Goal: Task Accomplishment & Management: Manage account settings

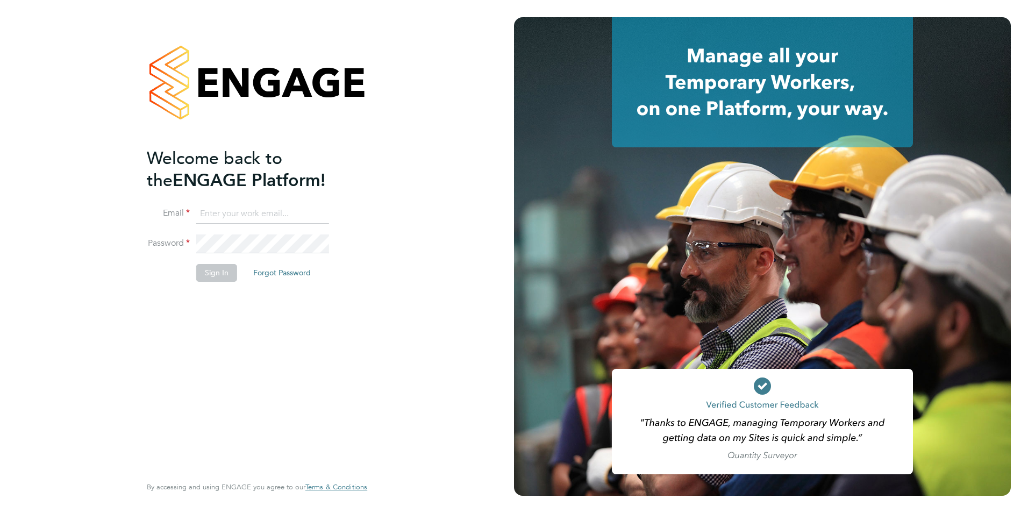
type input "[PERSON_NAME][EMAIL_ADDRESS][DOMAIN_NAME]"
click at [210, 269] on button "Sign In" at bounding box center [216, 272] width 41 height 17
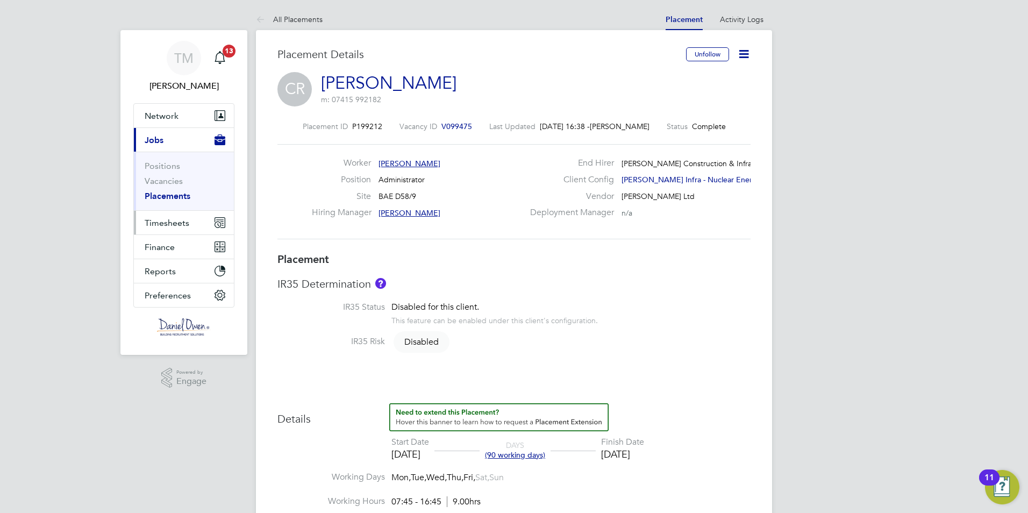
click at [167, 226] on span "Timesheets" at bounding box center [167, 223] width 45 height 10
click at [169, 217] on button "Timesheets" at bounding box center [184, 223] width 100 height 24
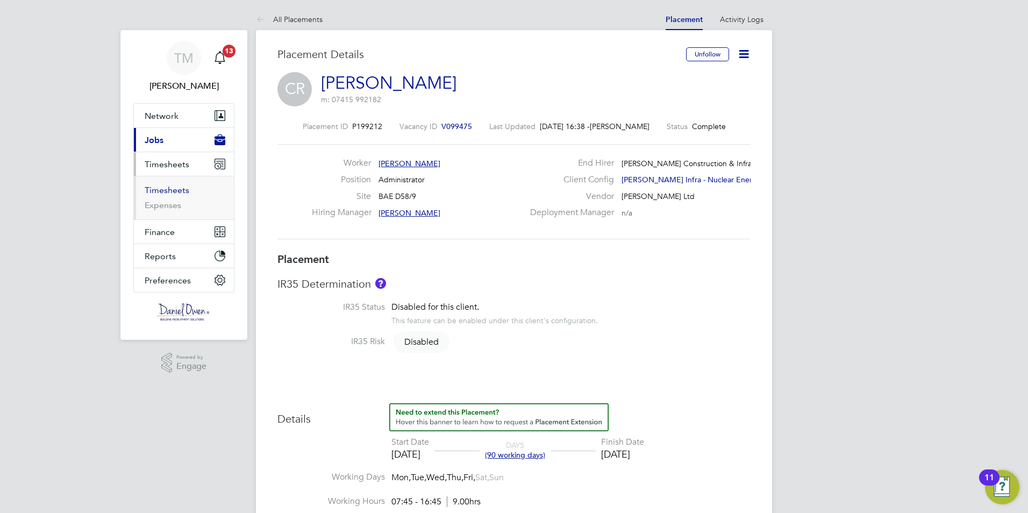
click at [169, 190] on link "Timesheets" at bounding box center [167, 190] width 45 height 10
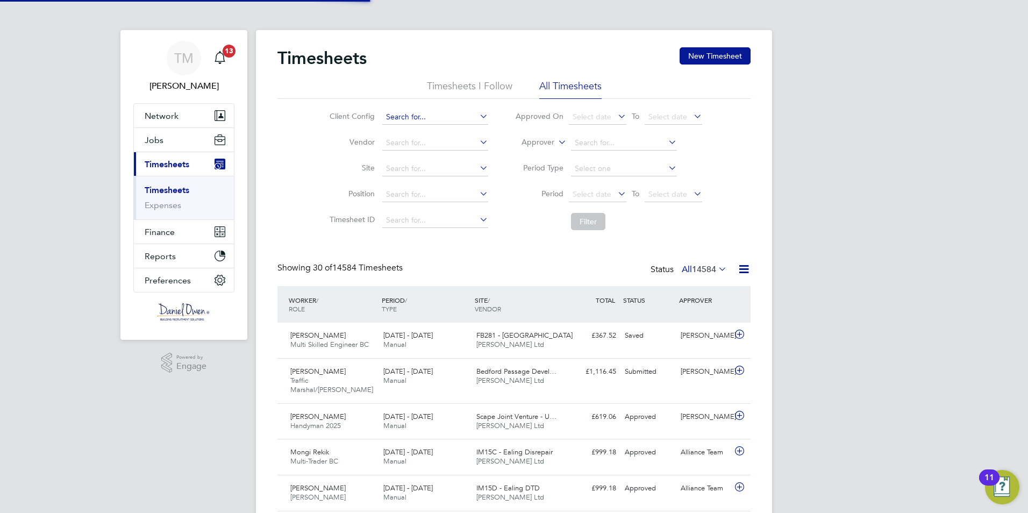
scroll to position [5, 5]
click at [403, 117] on input at bounding box center [435, 117] width 106 height 15
type input "stuart"
click at [454, 83] on li "Timesheets I Follow" at bounding box center [470, 89] width 86 height 19
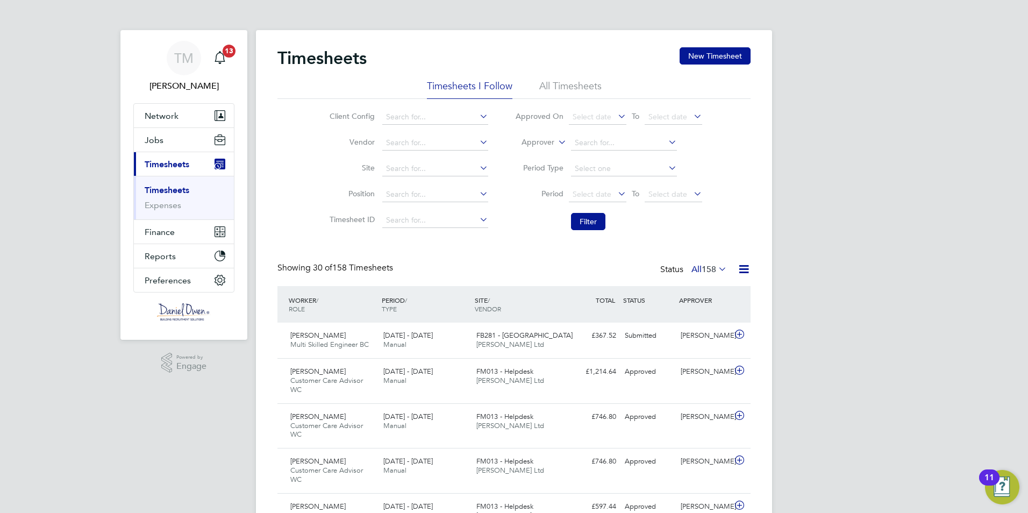
click at [568, 83] on li "All Timesheets" at bounding box center [570, 89] width 62 height 19
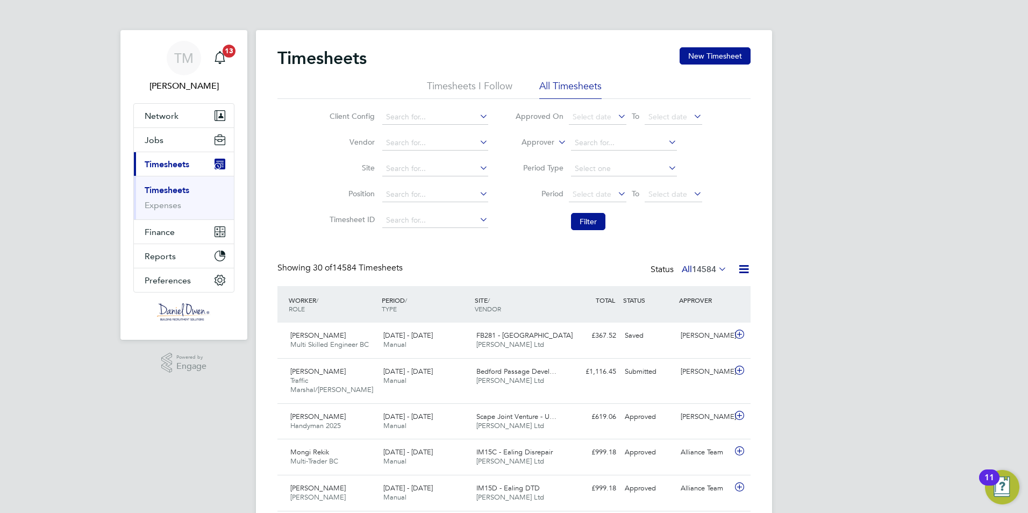
click at [746, 269] on icon at bounding box center [743, 268] width 13 height 13
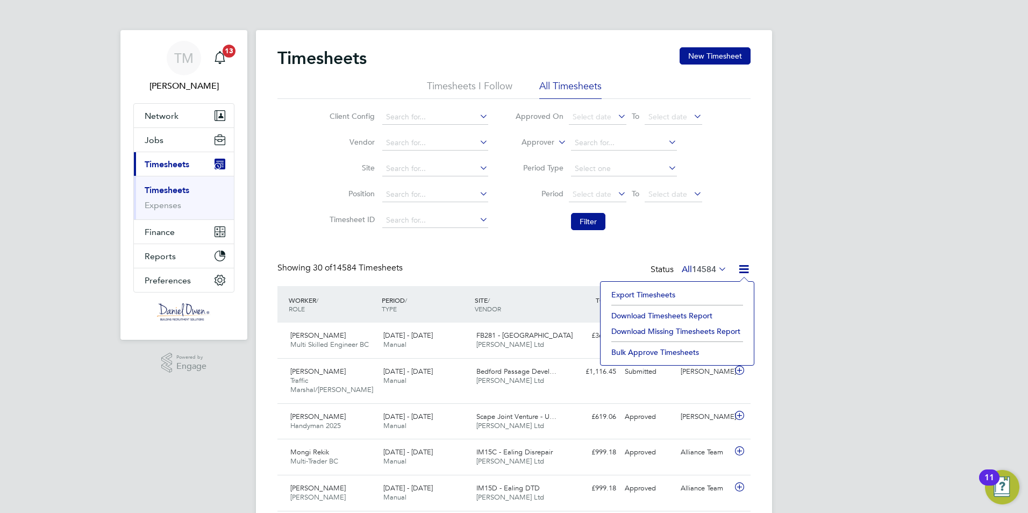
click at [746, 269] on icon at bounding box center [743, 268] width 13 height 13
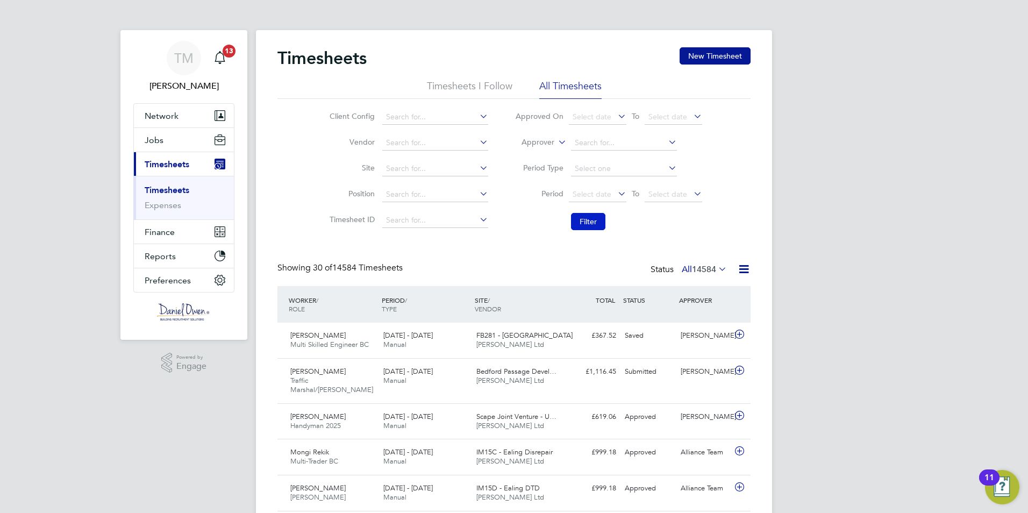
click at [582, 224] on button "Filter" at bounding box center [588, 221] width 34 height 17
click at [716, 269] on icon at bounding box center [716, 268] width 0 height 15
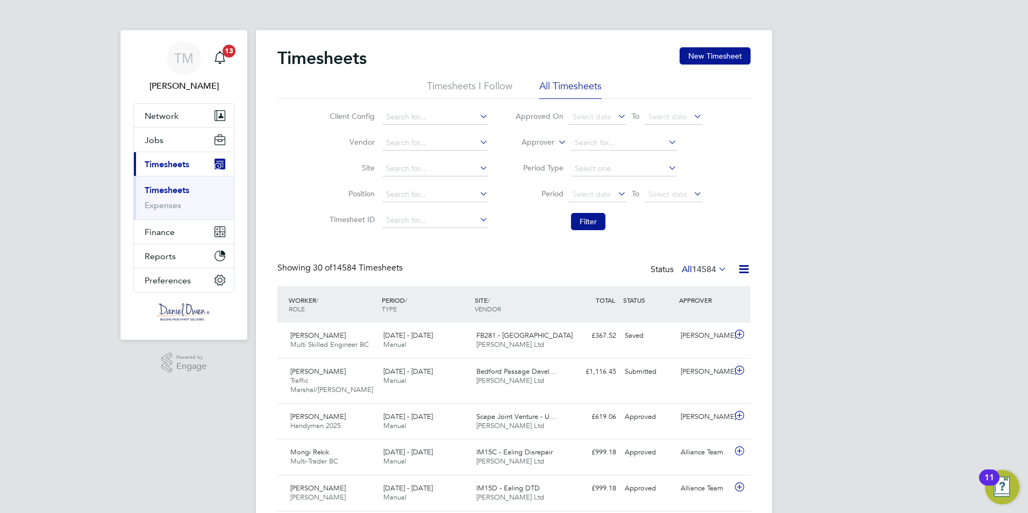
click at [743, 269] on icon at bounding box center [743, 268] width 13 height 13
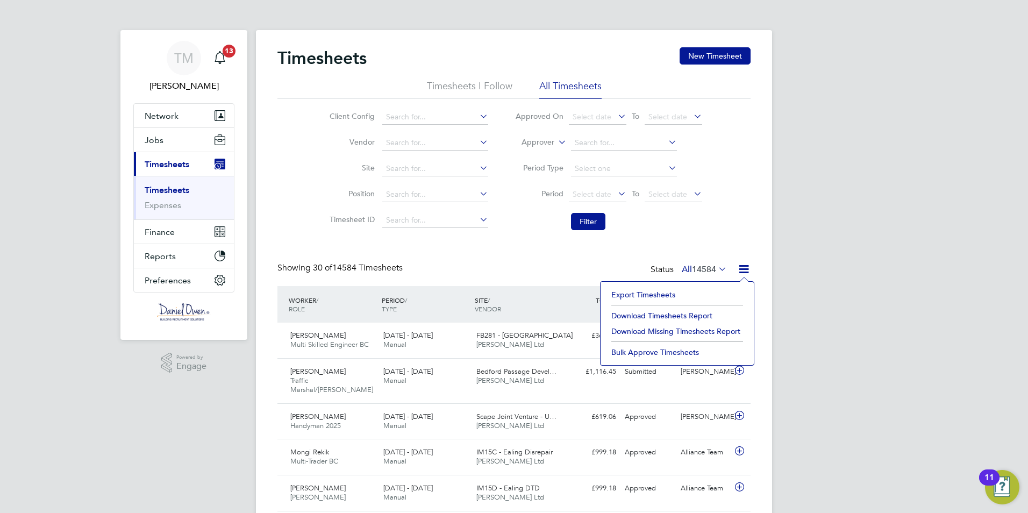
click at [303, 302] on div "WORKER / ROLE" at bounding box center [332, 304] width 93 height 28
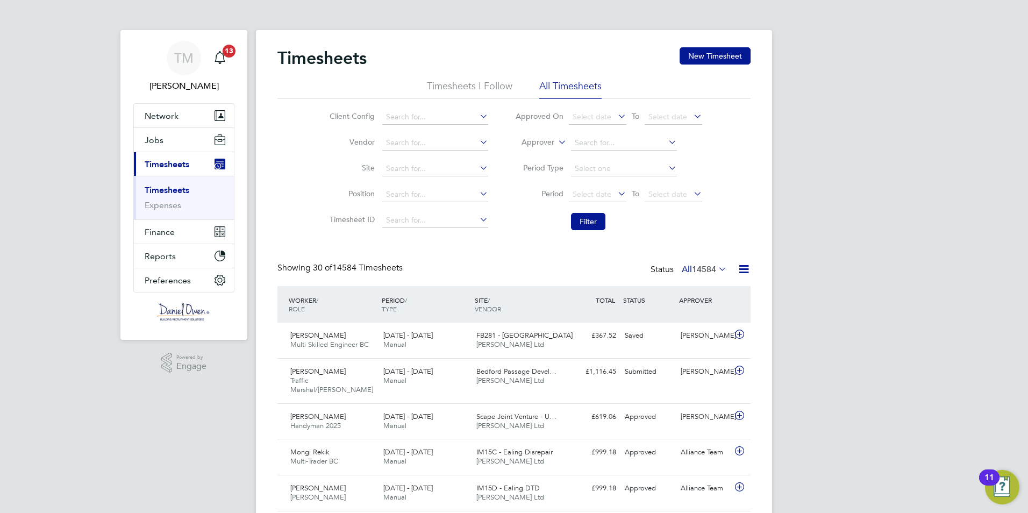
drag, startPoint x: 310, startPoint y: 332, endPoint x: 146, endPoint y: 435, distance: 193.2
click at [603, 195] on span "Select date" at bounding box center [592, 194] width 39 height 10
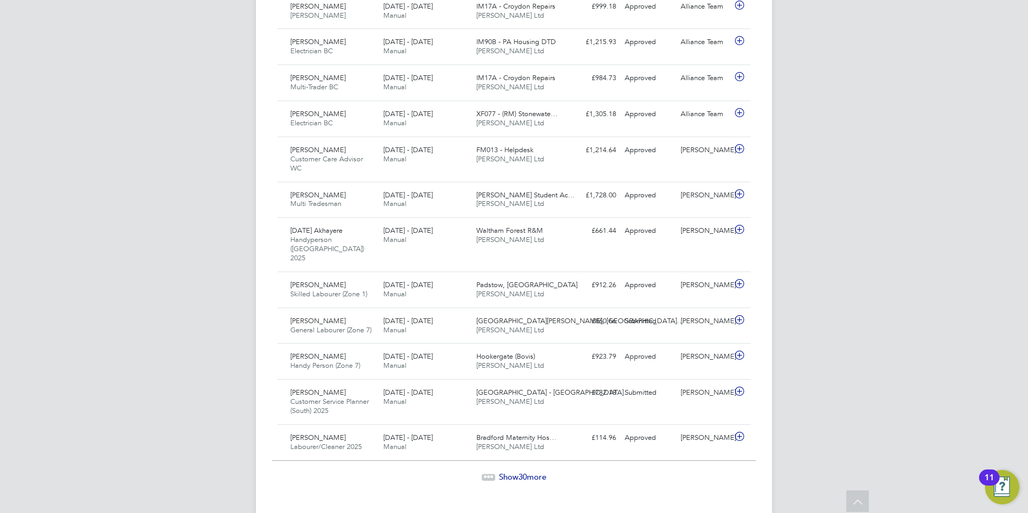
click at [537, 472] on span "Show 30 more" at bounding box center [522, 477] width 47 height 10
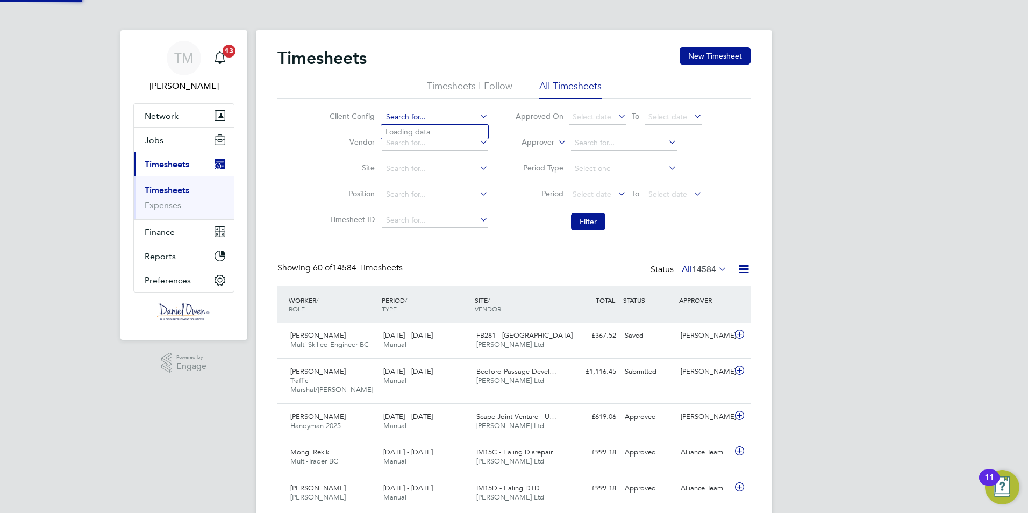
click at [420, 118] on input at bounding box center [435, 117] width 106 height 15
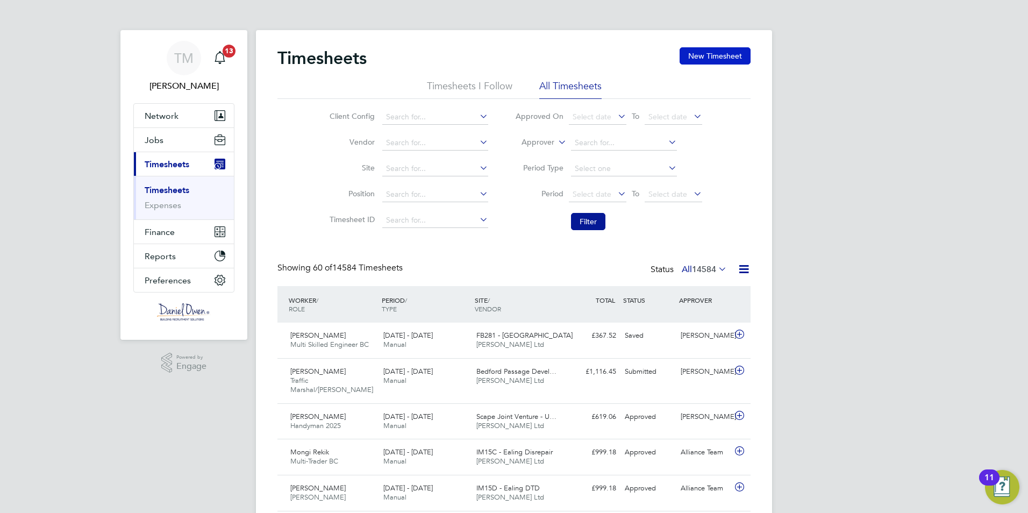
click at [702, 59] on button "New Timesheet" at bounding box center [715, 55] width 71 height 17
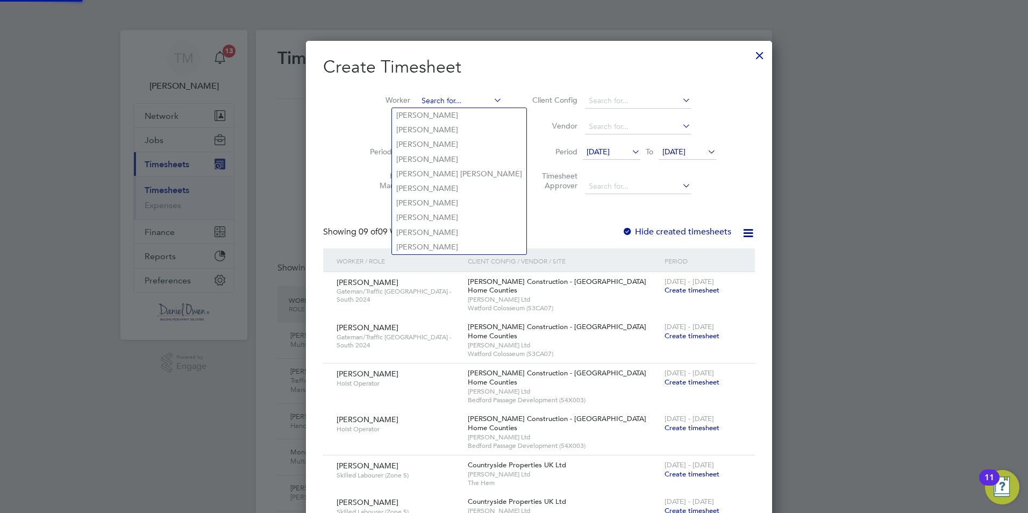
click at [418, 98] on input at bounding box center [460, 101] width 84 height 15
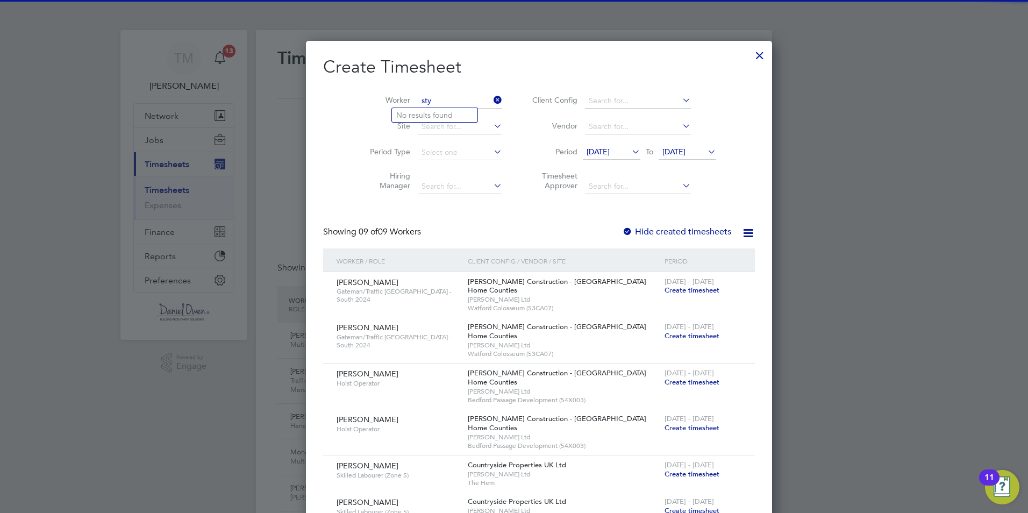
type input "sty"
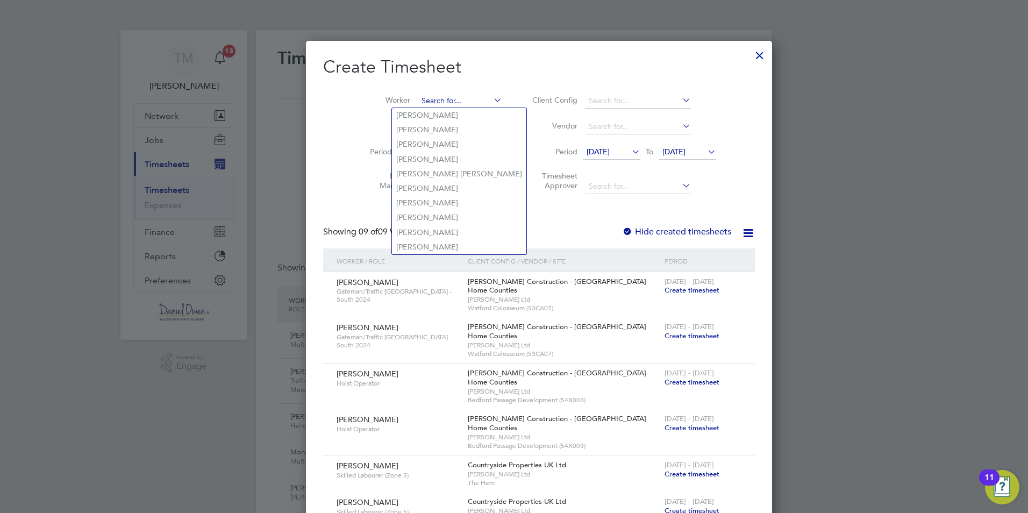
click at [418, 96] on input at bounding box center [460, 101] width 84 height 15
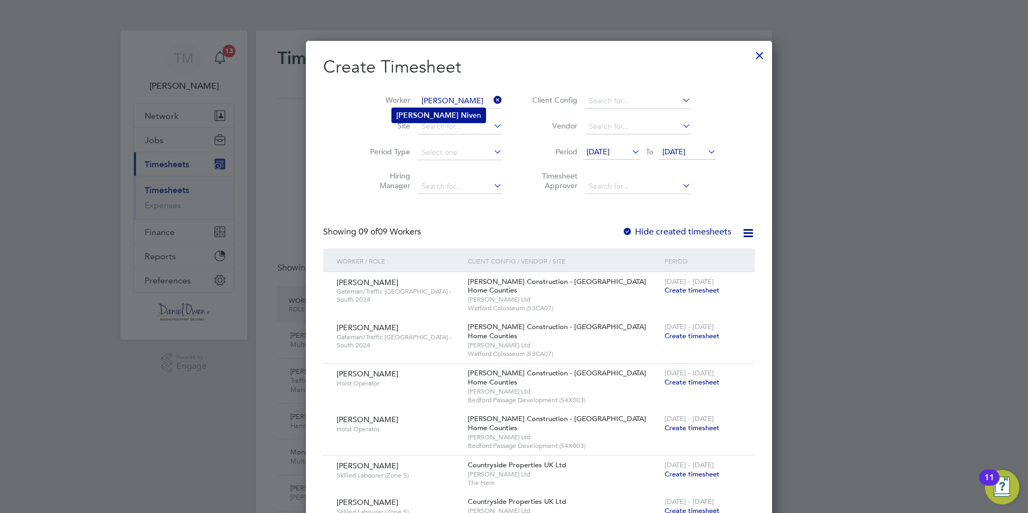
click at [445, 113] on li "Stuart Niv en" at bounding box center [439, 115] width 94 height 15
type input "Stuart Niven"
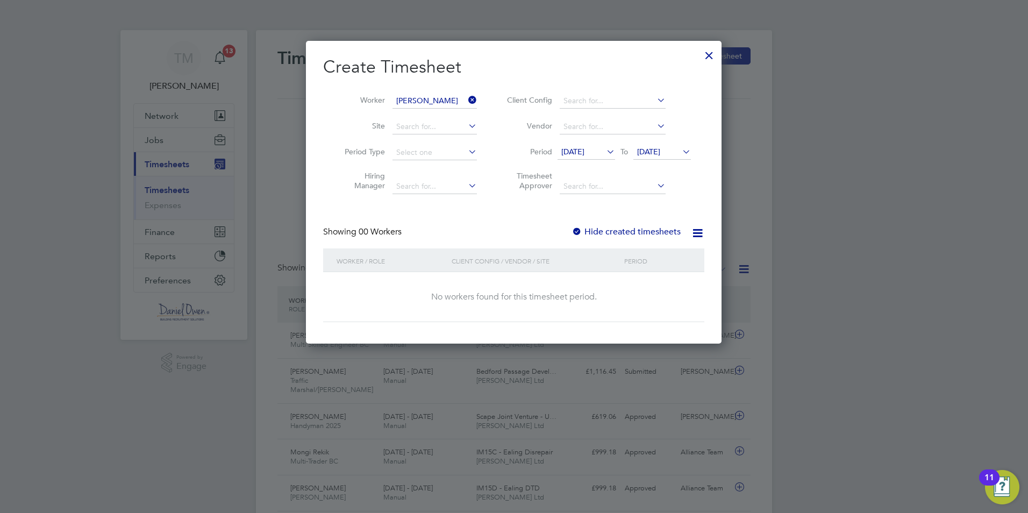
click at [604, 150] on icon at bounding box center [604, 151] width 0 height 15
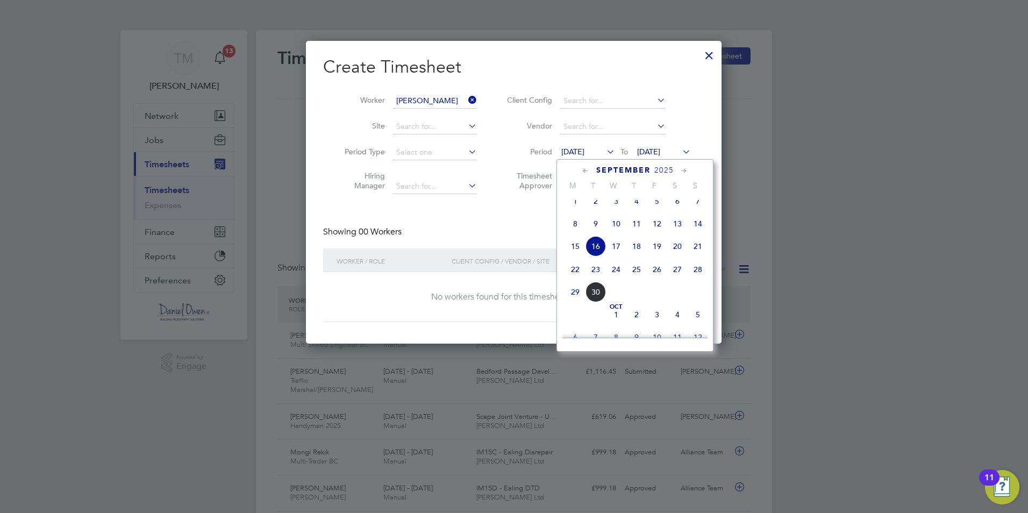
click at [678, 255] on span "20" at bounding box center [677, 246] width 20 height 20
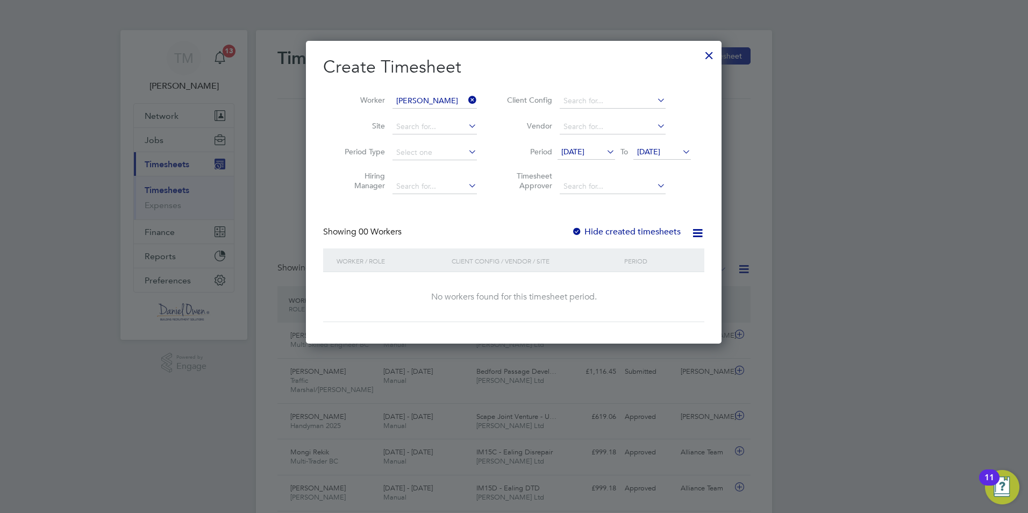
click at [660, 155] on span "23 Sep 2025" at bounding box center [648, 152] width 23 height 10
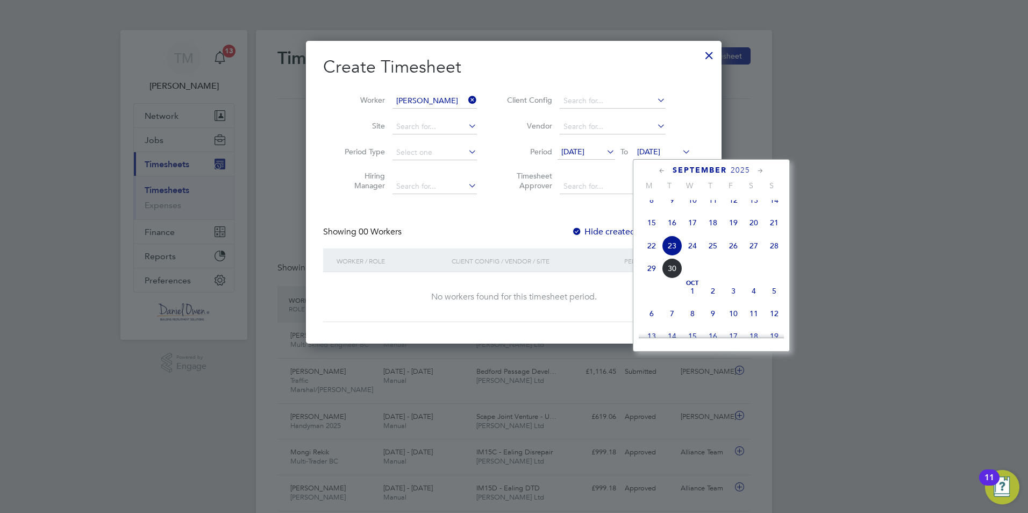
click at [730, 256] on span "26" at bounding box center [733, 246] width 20 height 20
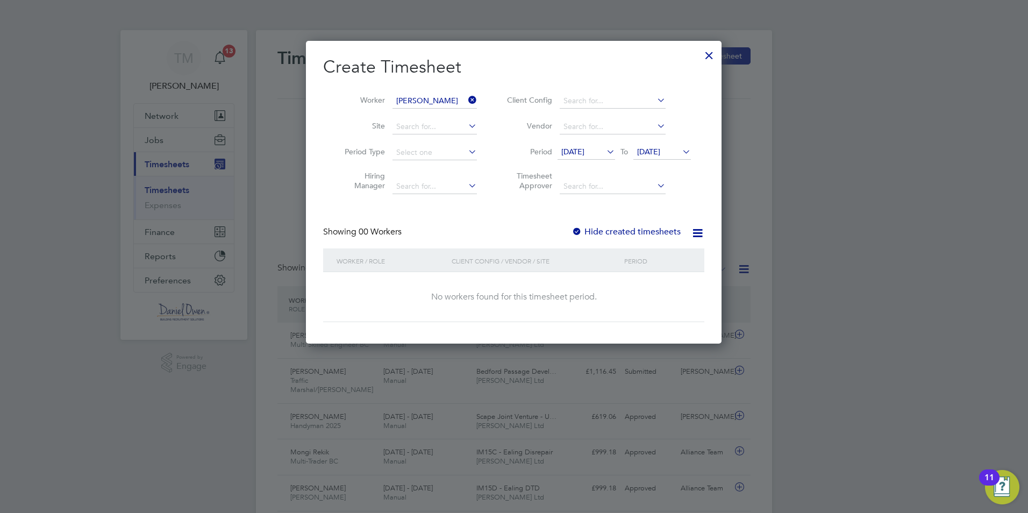
click at [611, 235] on label "Hide created timesheets" at bounding box center [626, 231] width 109 height 11
click at [604, 155] on icon at bounding box center [604, 151] width 0 height 15
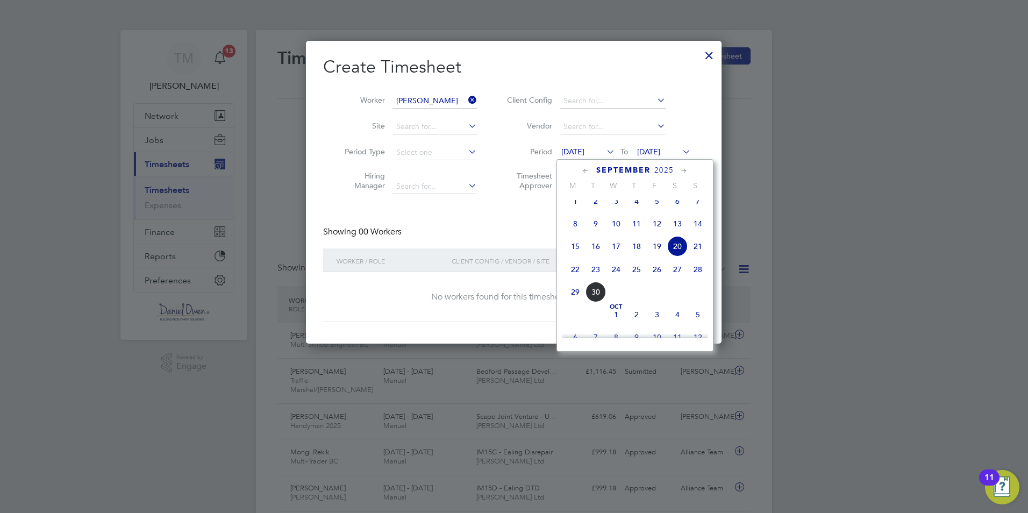
click at [657, 257] on span "19" at bounding box center [657, 246] width 20 height 20
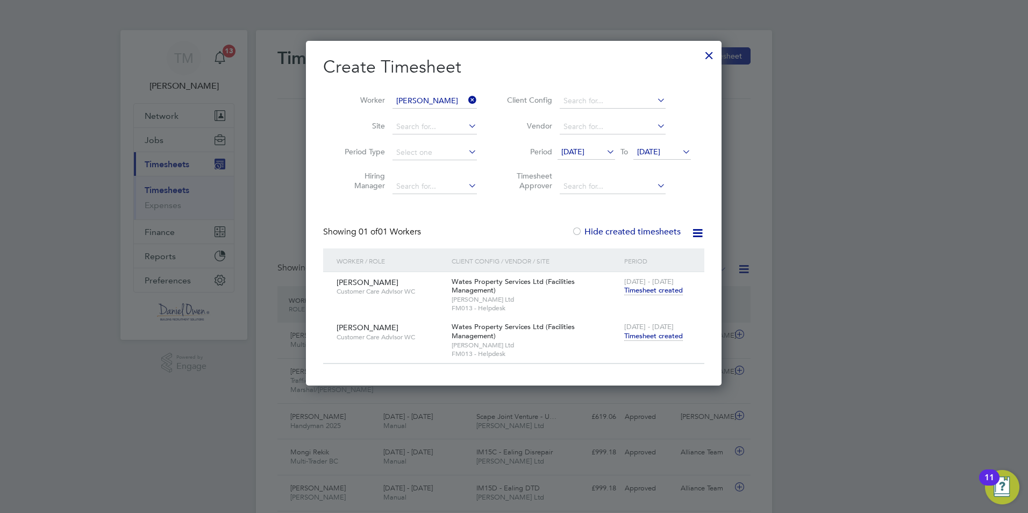
click at [652, 331] on span "Timesheet created" at bounding box center [653, 336] width 59 height 10
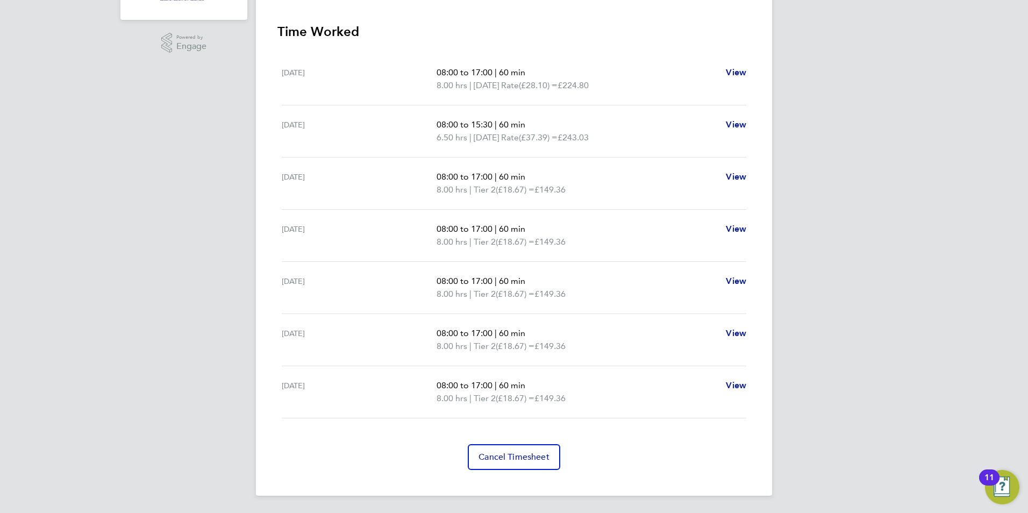
scroll to position [159, 0]
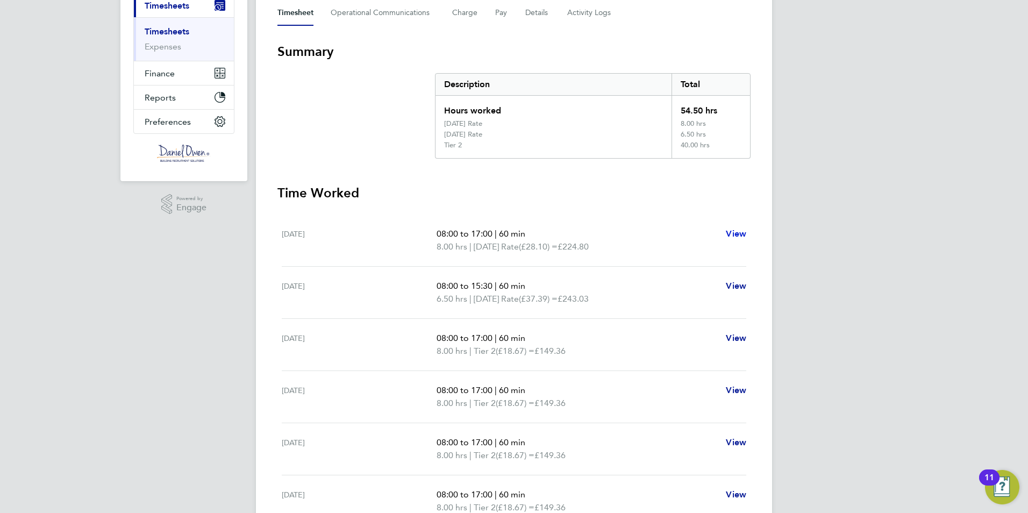
click at [742, 231] on span "View" at bounding box center [736, 234] width 20 height 10
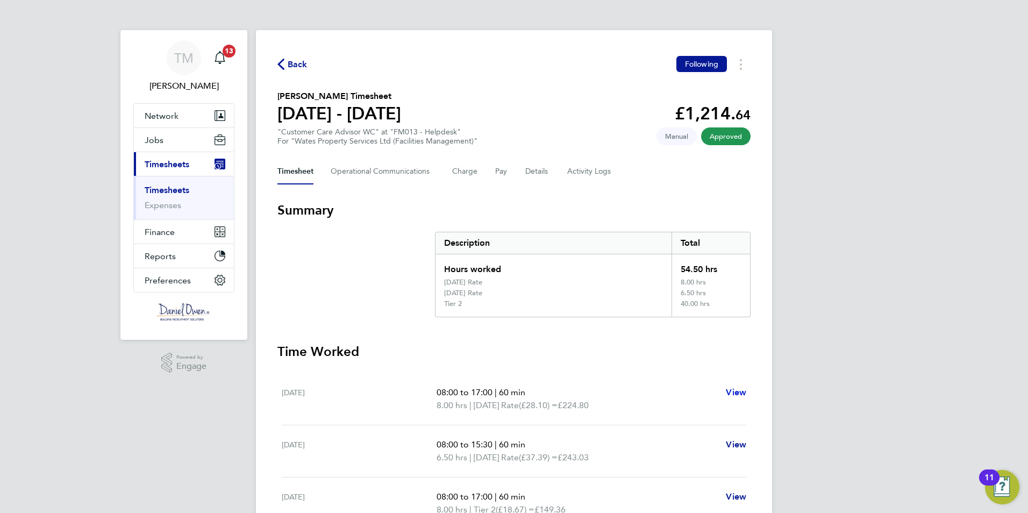
select select "60"
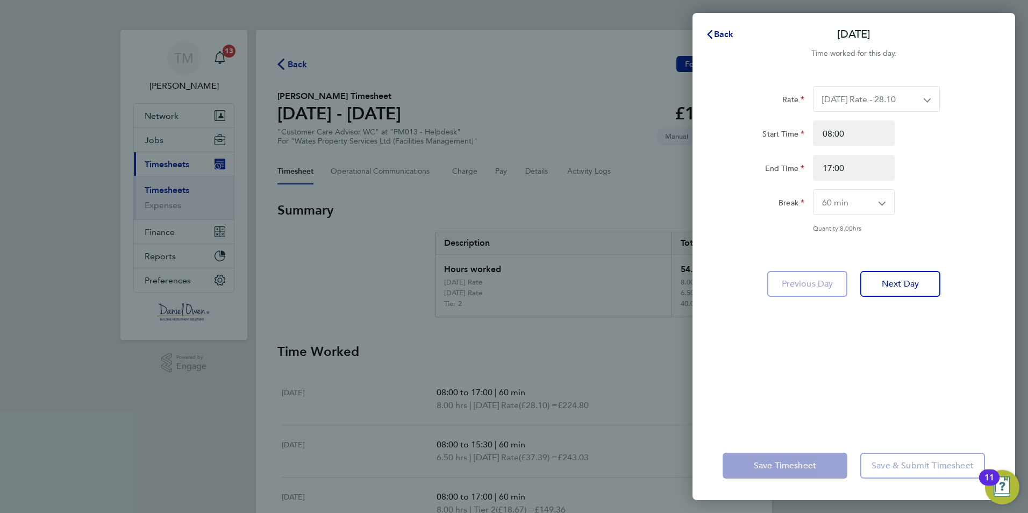
click at [923, 99] on select "Saturday Rate - 28.10 Tier 2 - 18.67 Sunday Rate - 37.39" at bounding box center [870, 99] width 113 height 25
click at [658, 176] on div "Back Sat 20 Sep Time worked for this day. Rate Saturday Rate - 28.10 Tier 2 - 1…" at bounding box center [514, 256] width 1028 height 513
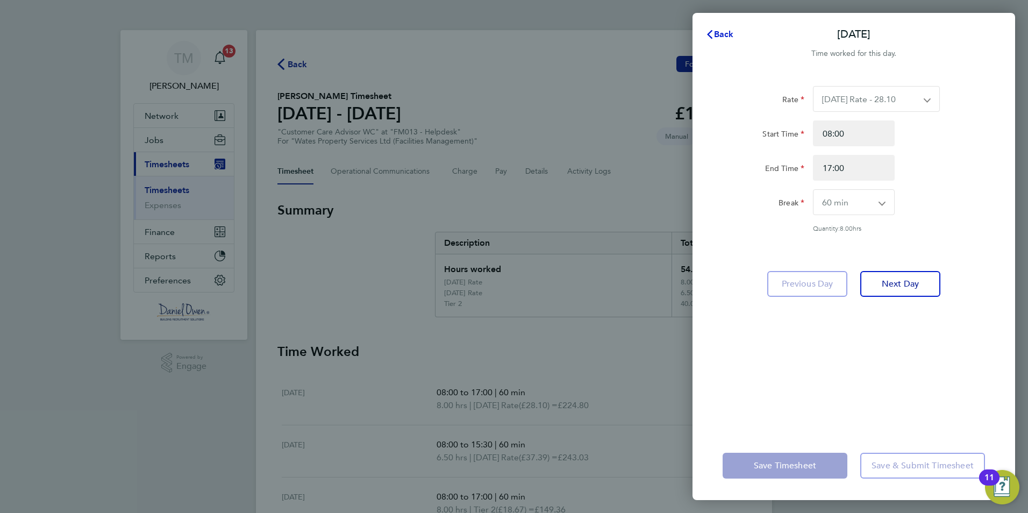
click at [721, 33] on span "Back" at bounding box center [724, 34] width 20 height 10
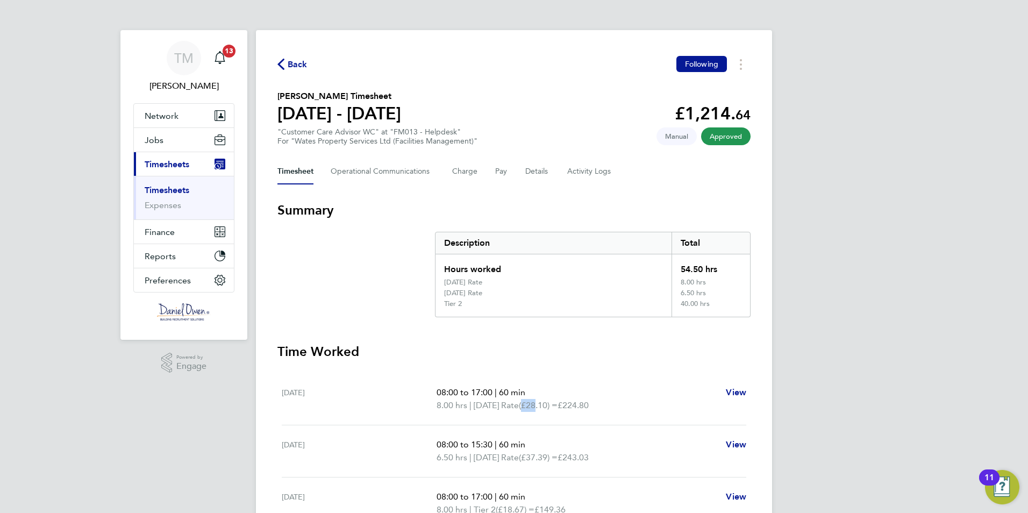
drag, startPoint x: 546, startPoint y: 405, endPoint x: 533, endPoint y: 404, distance: 12.4
click at [533, 404] on span "(£28.10) =" at bounding box center [538, 405] width 39 height 10
drag, startPoint x: 533, startPoint y: 404, endPoint x: 540, endPoint y: 403, distance: 7.1
click at [540, 403] on span "(£28.10) =" at bounding box center [538, 405] width 39 height 10
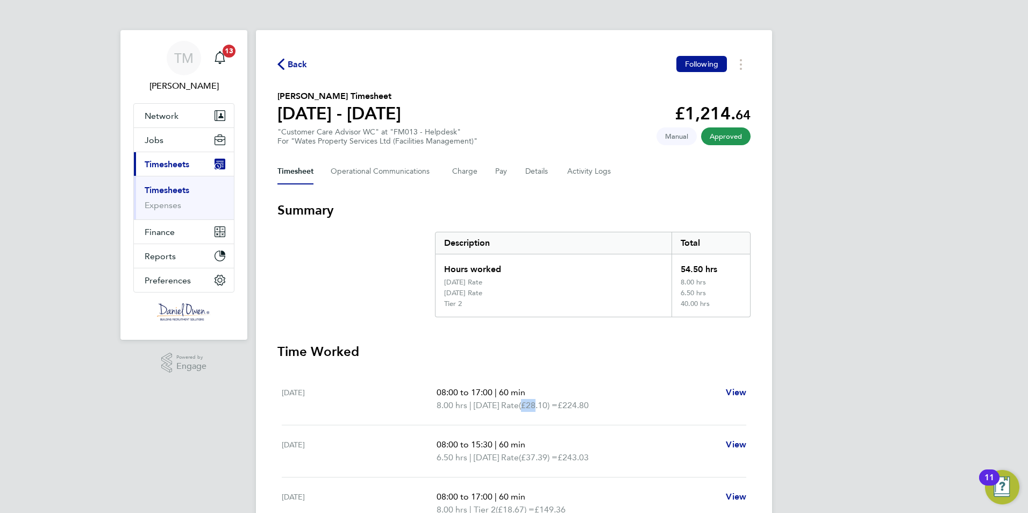
click at [537, 405] on span "(£28.10) =" at bounding box center [538, 405] width 39 height 10
drag, startPoint x: 539, startPoint y: 404, endPoint x: 561, endPoint y: 406, distance: 22.7
click at [558, 406] on span "(£28.10) =" at bounding box center [538, 405] width 39 height 10
click at [558, 404] on span "(£28.10) =" at bounding box center [538, 405] width 39 height 10
